Goal: Entertainment & Leisure: Browse casually

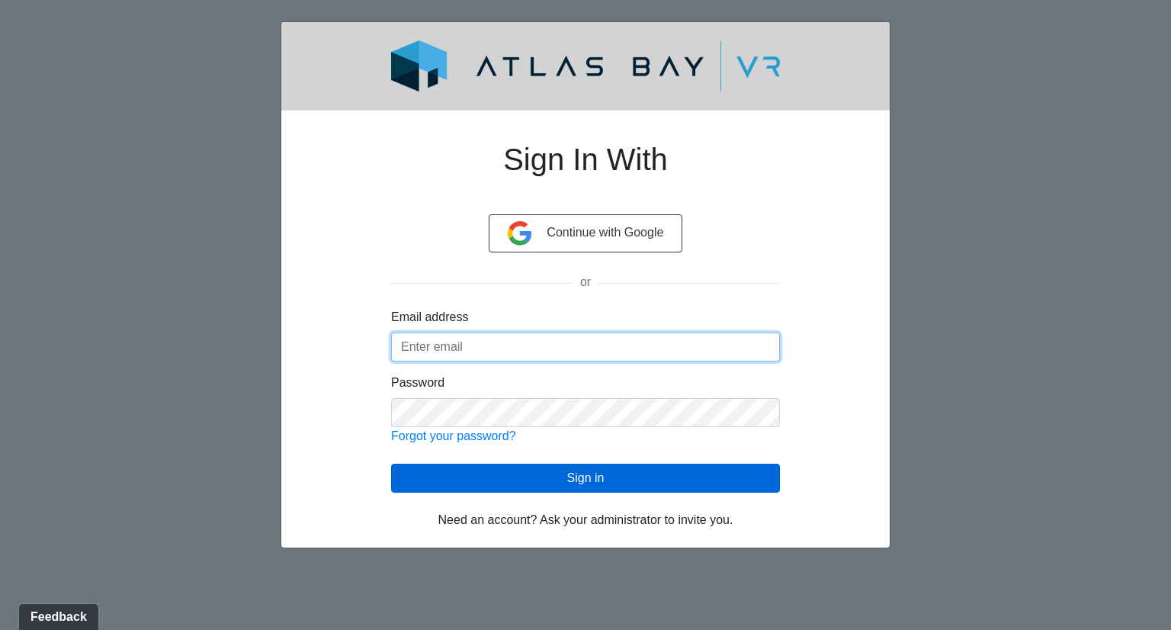
type input "[PERSON_NAME][EMAIL_ADDRESS][PERSON_NAME][DOMAIN_NAME]"
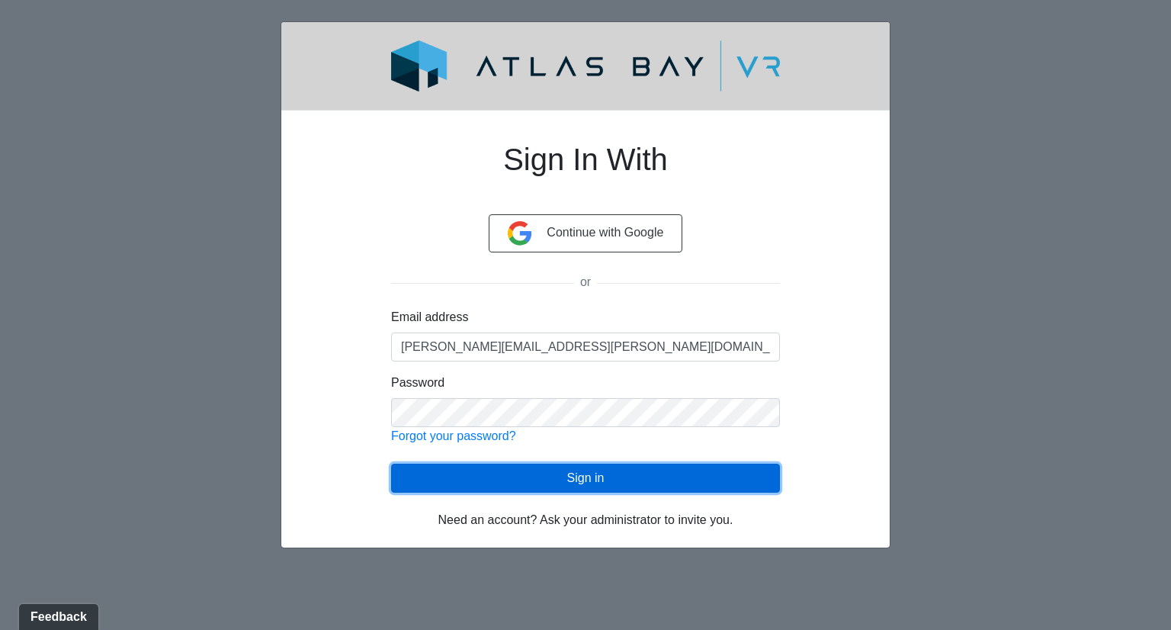
click at [452, 471] on button "Sign in" at bounding box center [585, 477] width 389 height 29
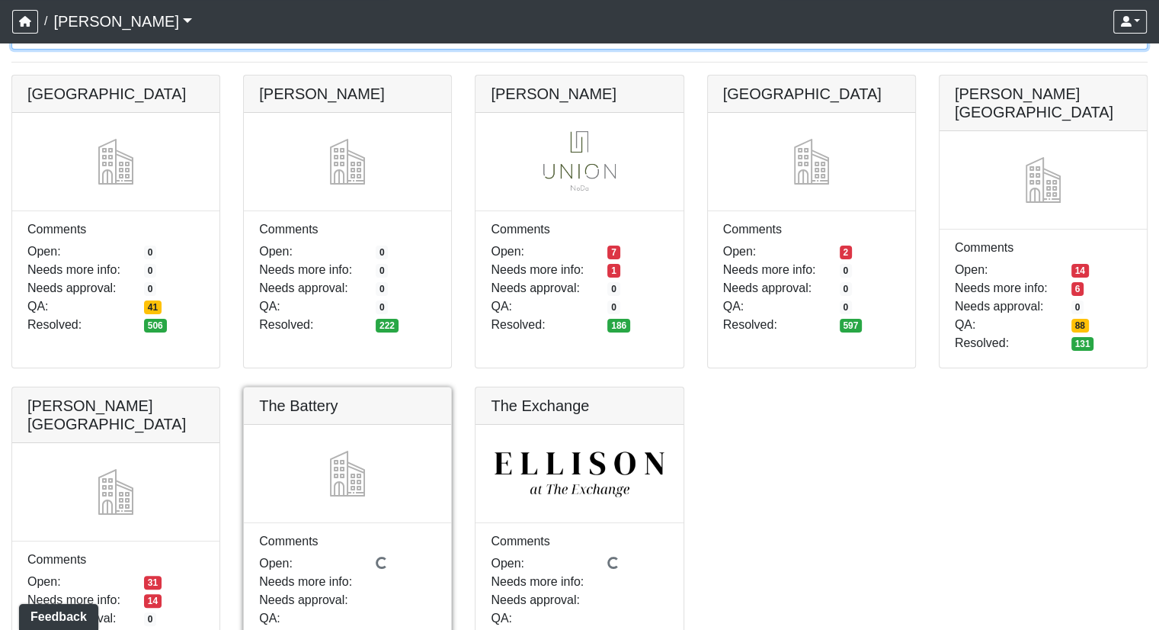
scroll to position [181, 0]
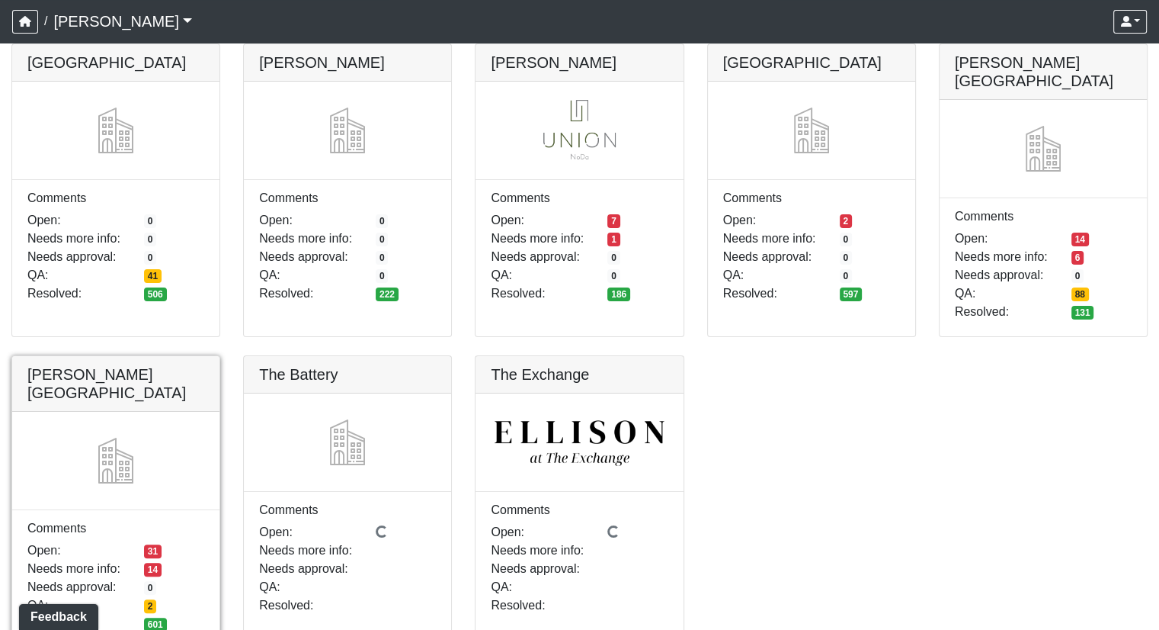
click at [101, 356] on link at bounding box center [115, 356] width 207 height 0
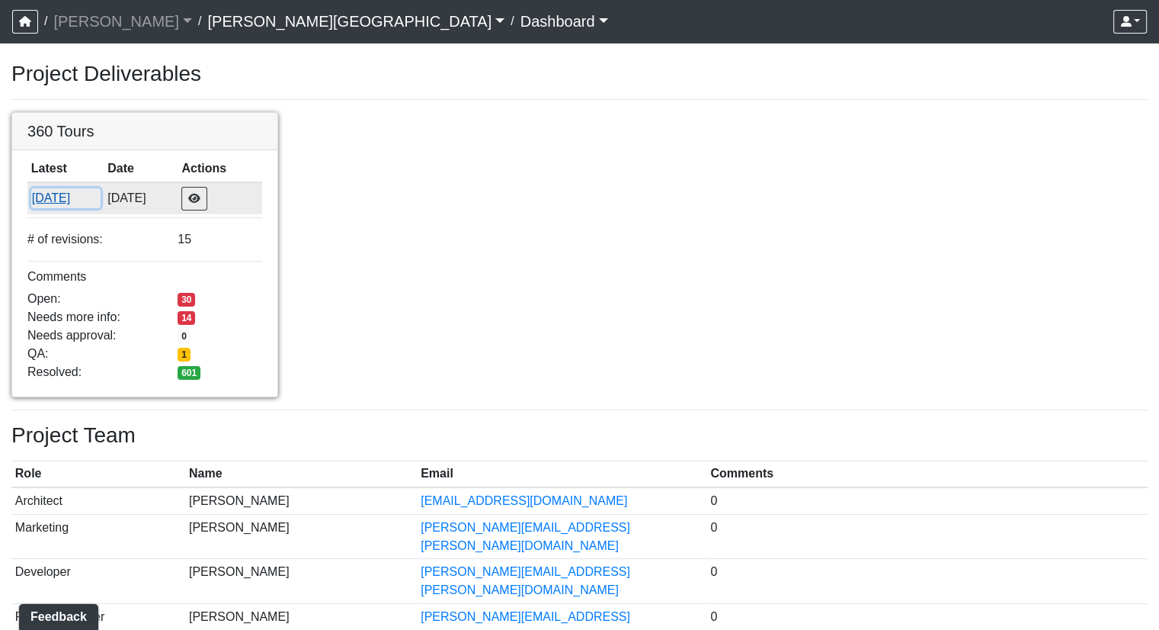
click at [72, 197] on button "9/29/2025" at bounding box center [65, 198] width 69 height 20
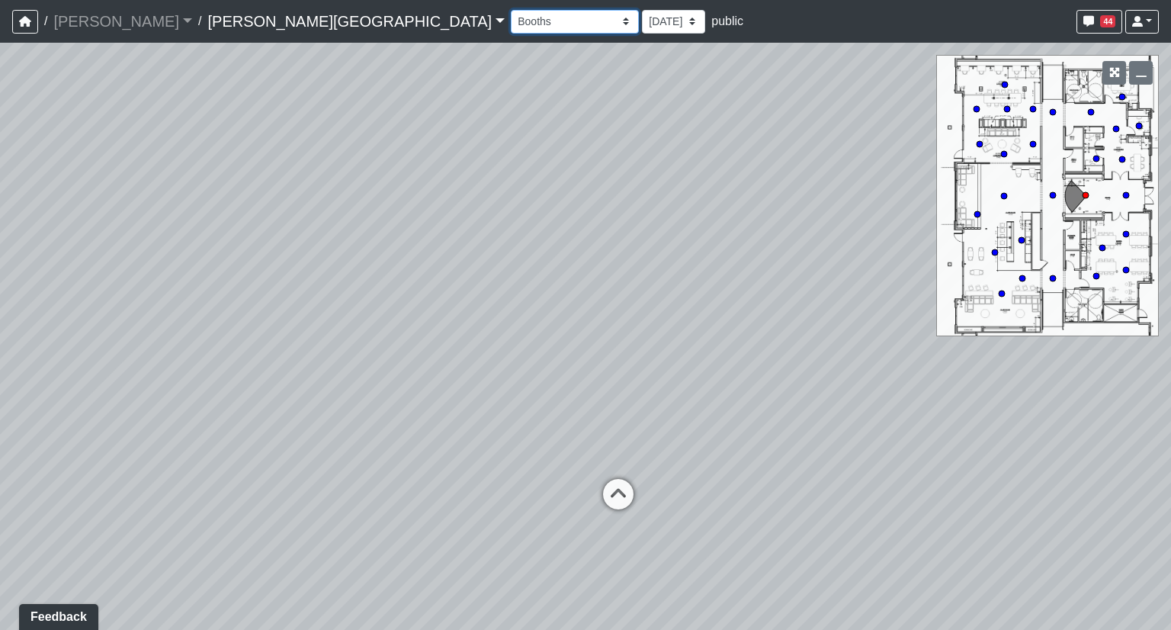
click at [511, 19] on select "Booths 1 Booths 2 Entry Lounge 1 Lounge 2 Lounge 3 Windows Bar Entrance Lounge …" at bounding box center [575, 22] width 128 height 24
click at [511, 10] on select "Booths 1 Booths 2 Entry Lounge 1 Lounge 2 Lounge 3 Windows Bar Entrance Lounge …" at bounding box center [575, 22] width 128 height 24
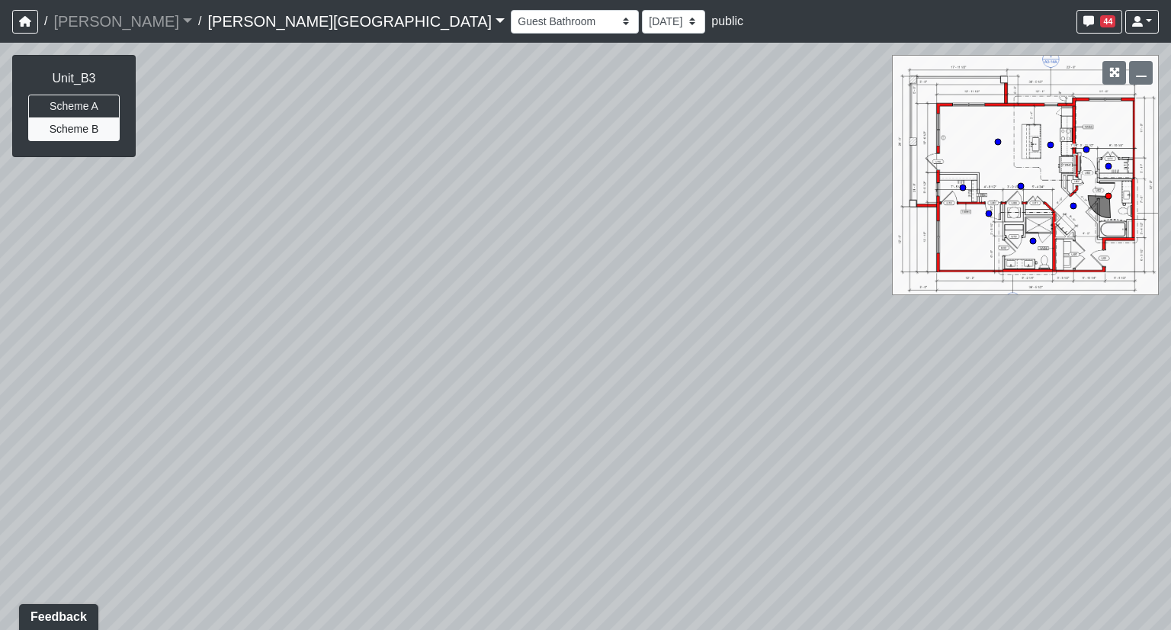
drag, startPoint x: 736, startPoint y: 412, endPoint x: 415, endPoint y: 311, distance: 337.3
click at [415, 311] on div "Loading... Hallway - Hallway 2 Loading... Entry Loading... Hallway" at bounding box center [585, 336] width 1171 height 587
click at [511, 21] on select "Booths 1 Booths 2 Entry Lounge 1 Lounge 2 Lounge 3 Windows Bar Entrance Lounge …" at bounding box center [575, 22] width 128 height 24
drag, startPoint x: 718, startPoint y: 283, endPoint x: 205, endPoint y: 335, distance: 515.7
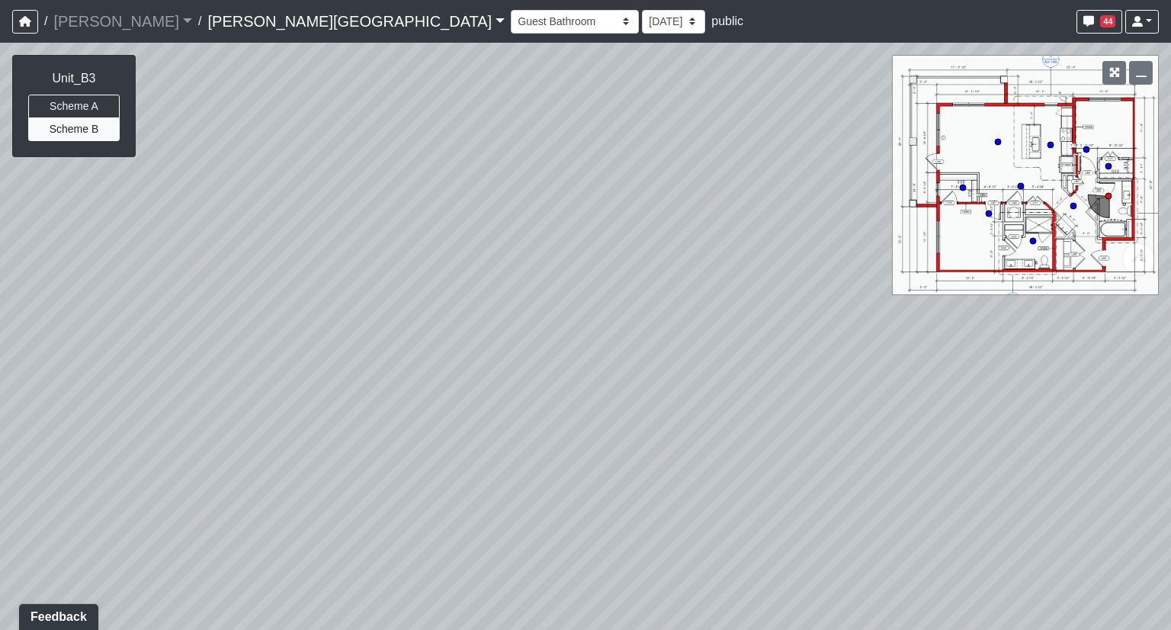
click at [205, 335] on div "Loading... Hallway - Hallway 2 Loading... Entry Loading... Hallway" at bounding box center [585, 336] width 1171 height 587
drag, startPoint x: 567, startPoint y: 326, endPoint x: 165, endPoint y: 263, distance: 407.4
click at [189, 263] on div "Loading... Hallway - Hallway 2 Loading... Entry Loading... Hallway" at bounding box center [585, 336] width 1171 height 587
drag, startPoint x: 238, startPoint y: 322, endPoint x: 72, endPoint y: 254, distance: 179.1
click at [72, 254] on div "Loading... Hallway - Hallway 2 Loading... Entry Loading... Hallway" at bounding box center [585, 336] width 1171 height 587
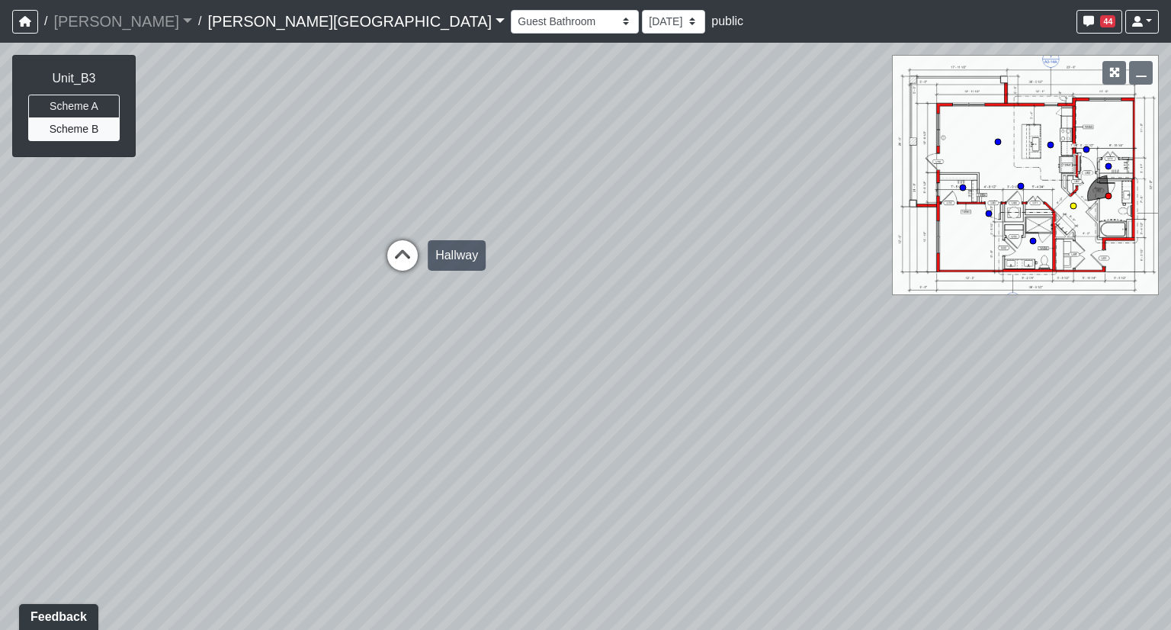
click at [396, 256] on icon at bounding box center [403, 263] width 46 height 46
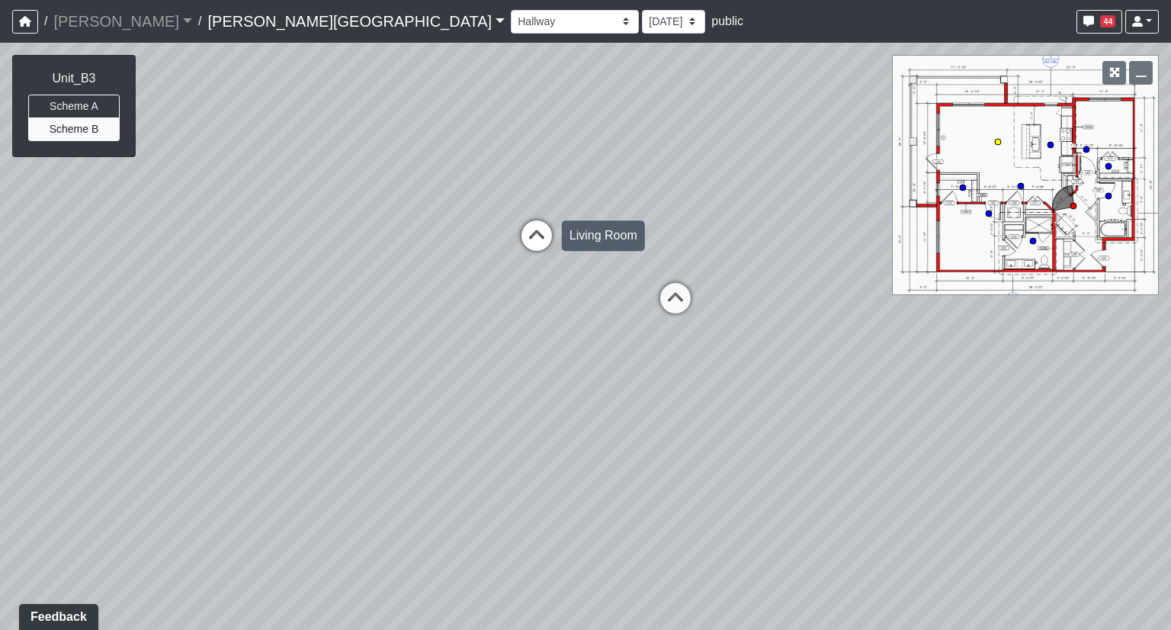
click at [524, 245] on icon at bounding box center [537, 243] width 46 height 46
select select "842zjLaHLcfHQawhnULCXx"
drag, startPoint x: 691, startPoint y: 265, endPoint x: 196, endPoint y: 216, distance: 497.1
click at [166, 223] on div "Loading... Hallway - Hallway 2 Loading... Entry Loading... Hallway Loading... G…" at bounding box center [585, 336] width 1171 height 587
drag, startPoint x: 624, startPoint y: 302, endPoint x: 71, endPoint y: 245, distance: 556.3
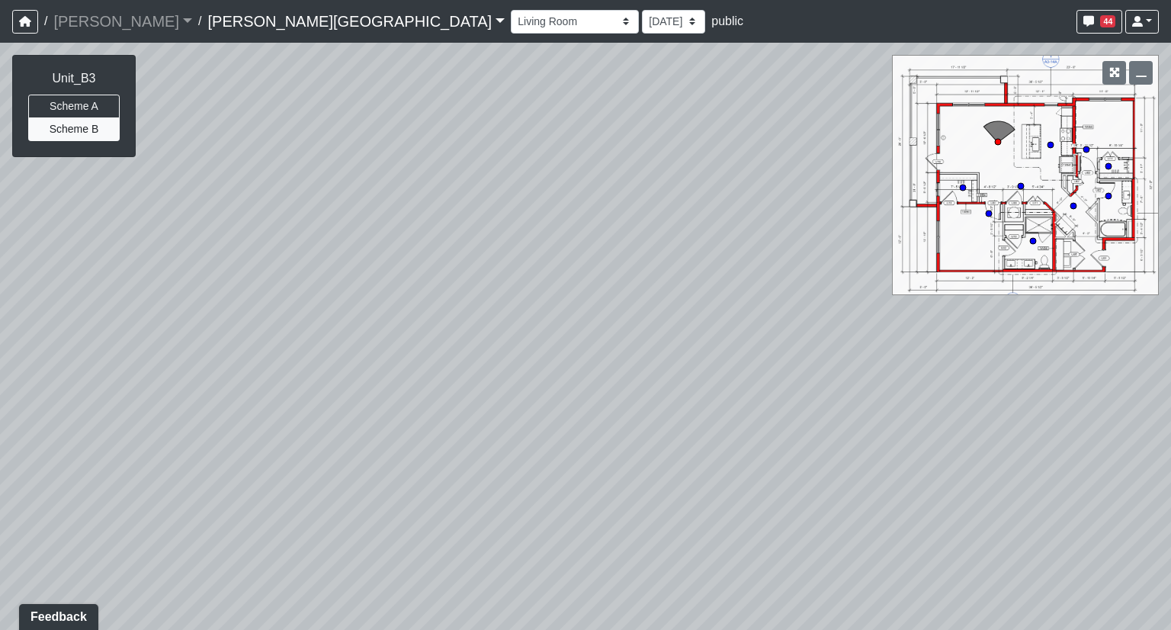
click at [94, 246] on div "Loading... Hallway - Hallway 2 Loading... Entry Loading... Hallway Loading... G…" at bounding box center [585, 336] width 1171 height 587
drag, startPoint x: 295, startPoint y: 228, endPoint x: 459, endPoint y: 317, distance: 186.6
click at [459, 317] on div "Loading... Hallway - Hallway 2 Loading... Entry Loading... Hallway Loading... G…" at bounding box center [585, 336] width 1171 height 587
click at [61, 104] on button "Scheme A" at bounding box center [73, 107] width 91 height 24
click at [56, 130] on button "Scheme B" at bounding box center [73, 129] width 91 height 24
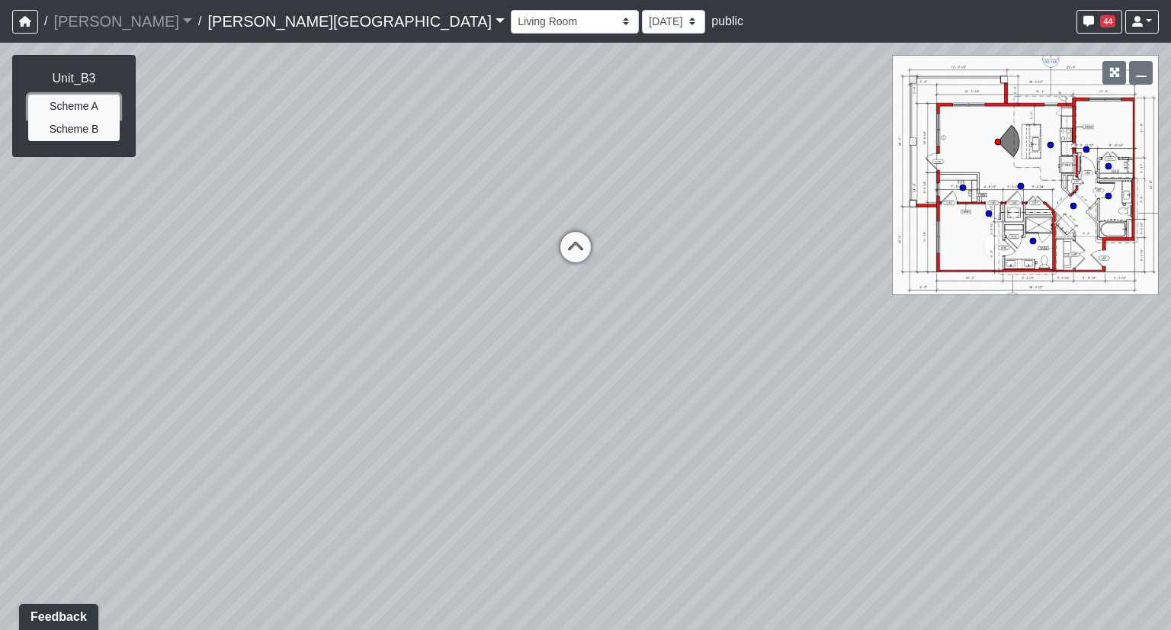
click at [58, 111] on button "Scheme A" at bounding box center [73, 107] width 91 height 24
click at [53, 132] on button "Scheme B" at bounding box center [73, 129] width 91 height 24
click at [53, 100] on button "Scheme A" at bounding box center [73, 107] width 91 height 24
click at [40, 135] on button "Scheme B" at bounding box center [73, 129] width 91 height 24
click at [51, 107] on button "Scheme A" at bounding box center [73, 107] width 91 height 24
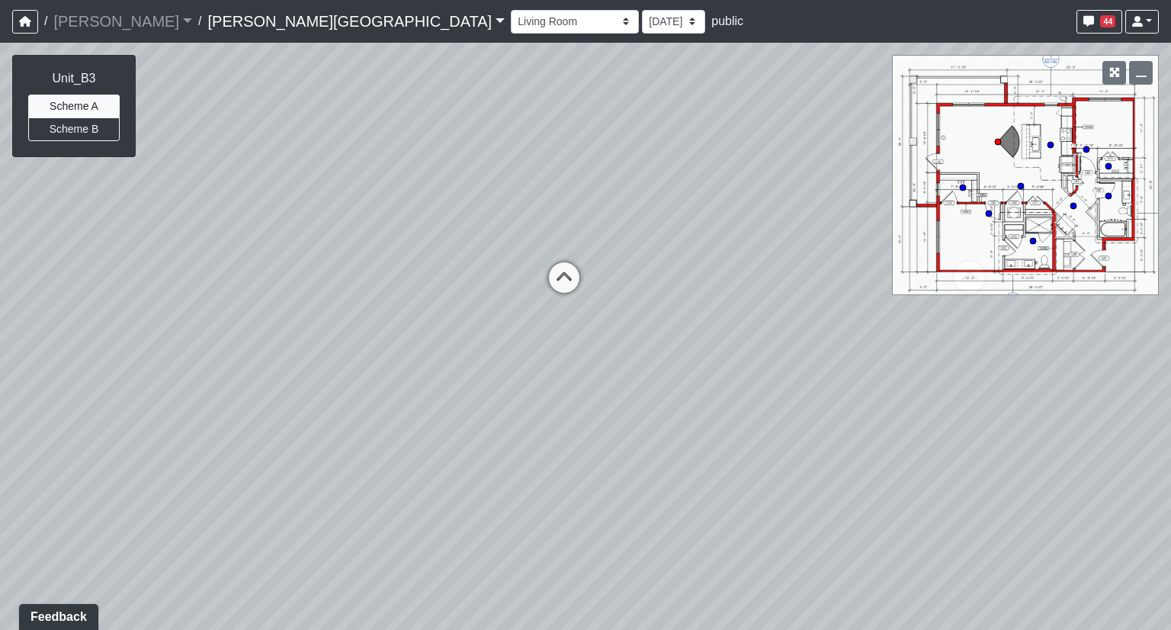
drag, startPoint x: 525, startPoint y: 441, endPoint x: 508, endPoint y: 479, distance: 41.3
click at [508, 479] on div "Loading... Hallway - Hallway 2 Loading... Entry Loading... Hallway Loading... G…" at bounding box center [585, 336] width 1171 height 587
drag, startPoint x: 458, startPoint y: 465, endPoint x: 357, endPoint y: 458, distance: 101.6
click at [354, 460] on div "Loading... Hallway - Hallway 2 Loading... Entry Loading... Hallway Loading... G…" at bounding box center [585, 336] width 1171 height 587
drag, startPoint x: 750, startPoint y: 444, endPoint x: 803, endPoint y: 449, distance: 53.6
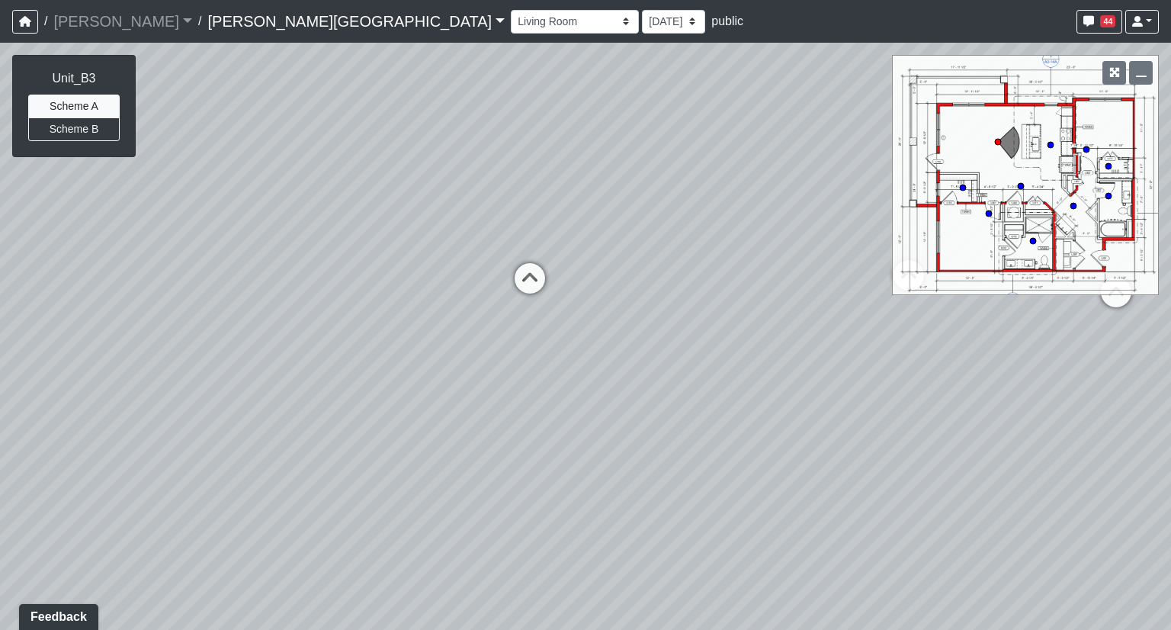
click at [803, 449] on div "Loading... Hallway - Hallway 2 Loading... Entry Loading... Hallway Loading... G…" at bounding box center [585, 336] width 1171 height 587
